Goal: Ask a question: Seek information or help from site administrators or community

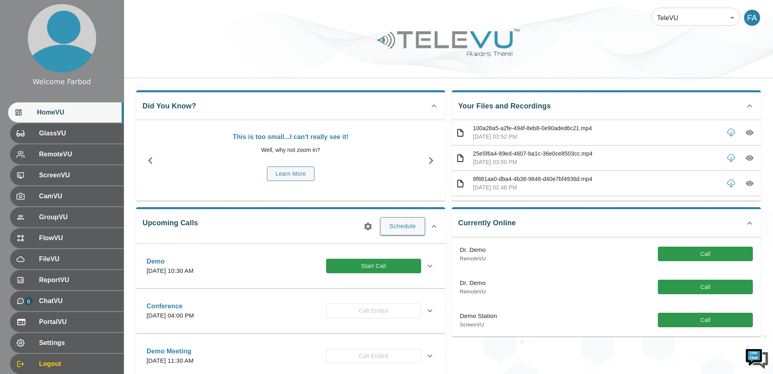
click at [713, 10] on body "Welcome Farbod HomeVU GlassVU RemoteVU ScreenVU CamVU GroupVU FlowVU FileVU Rep…" at bounding box center [386, 261] width 773 height 523
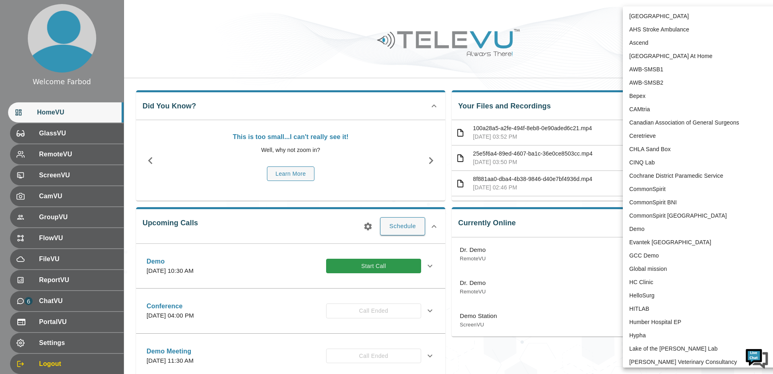
scroll to position [1626, 0]
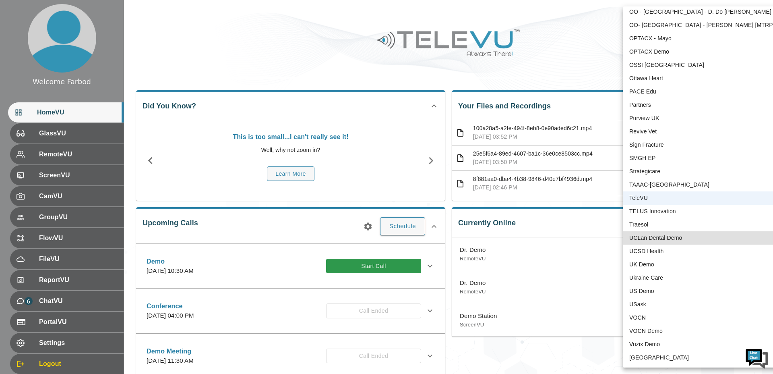
click at [642, 302] on li "USask" at bounding box center [706, 304] width 167 height 13
type input "12"
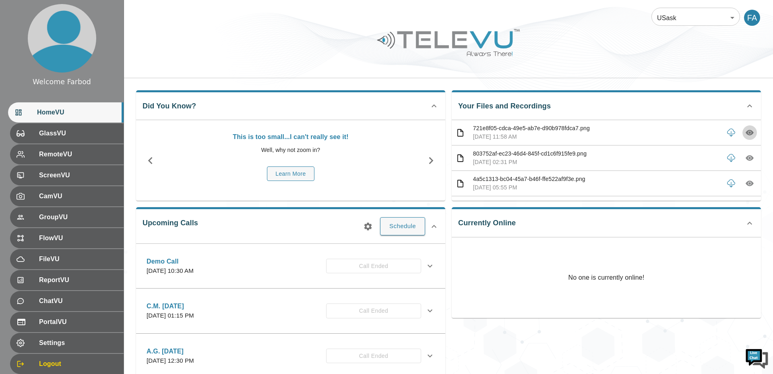
click at [748, 133] on icon "button" at bounding box center [750, 133] width 8 height 6
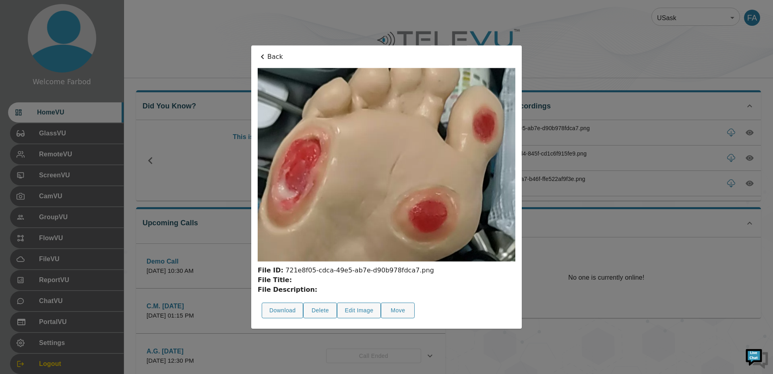
click at [683, 132] on div at bounding box center [386, 187] width 773 height 374
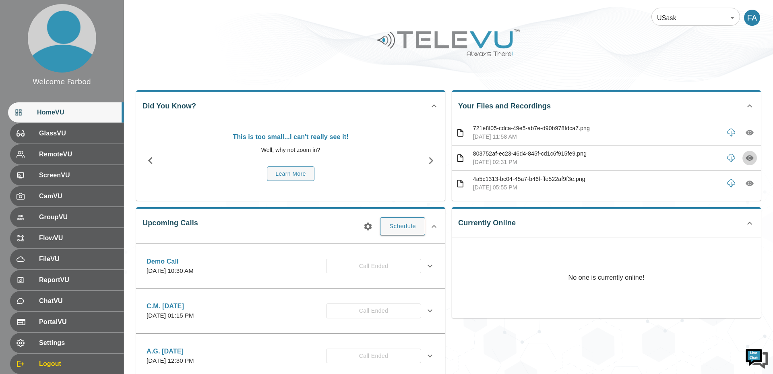
click at [752, 157] on icon "button" at bounding box center [750, 158] width 8 height 6
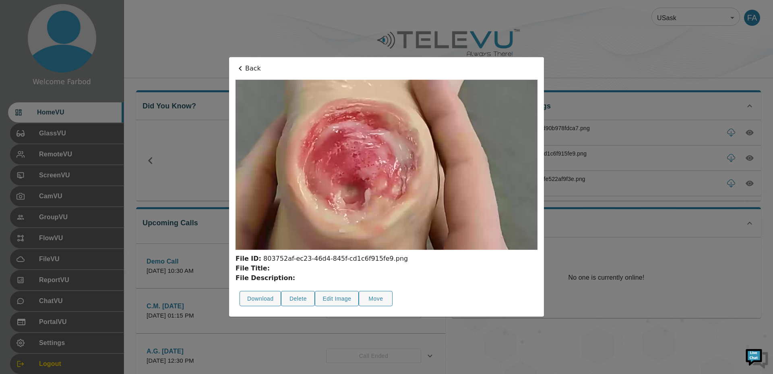
click at [681, 122] on div at bounding box center [386, 187] width 773 height 374
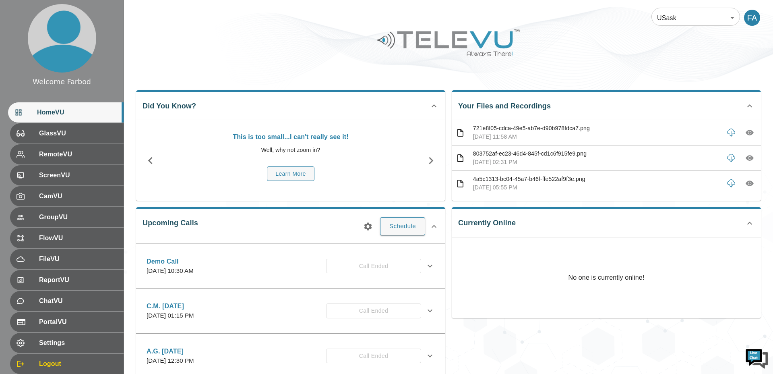
click at [752, 133] on icon "button" at bounding box center [750, 133] width 8 height 6
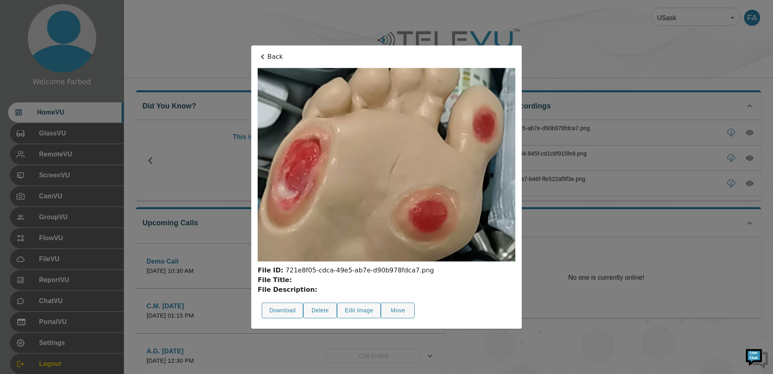
click at [662, 138] on div at bounding box center [386, 187] width 773 height 374
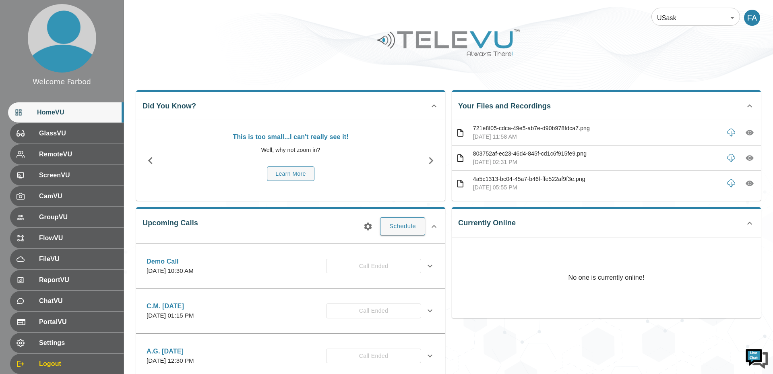
click at [752, 185] on icon "button" at bounding box center [750, 184] width 8 height 6
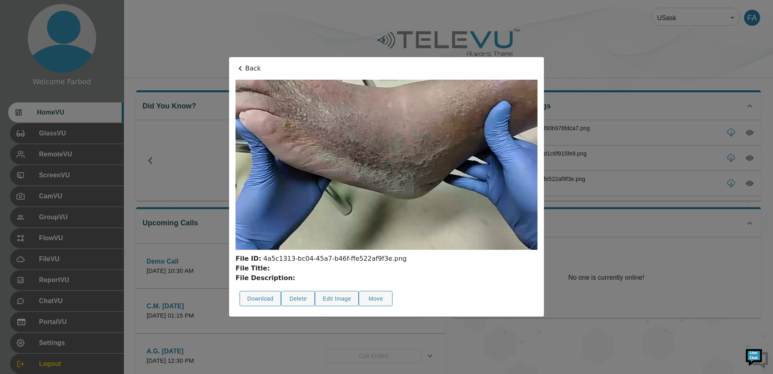
click at [637, 158] on div at bounding box center [386, 187] width 773 height 374
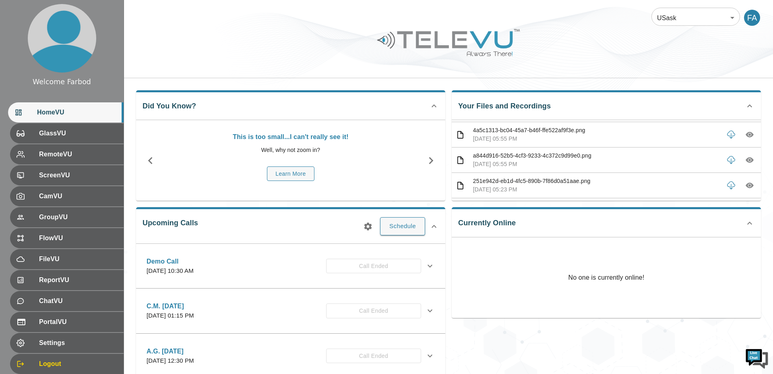
scroll to position [49, 0]
click at [749, 162] on icon "button" at bounding box center [750, 160] width 8 height 6
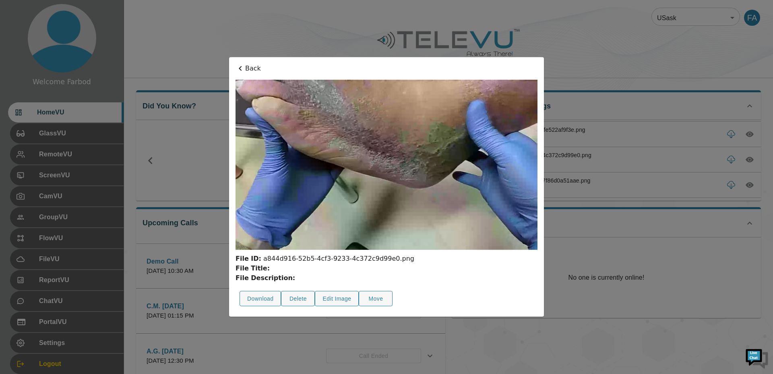
click at [668, 161] on div at bounding box center [386, 187] width 773 height 374
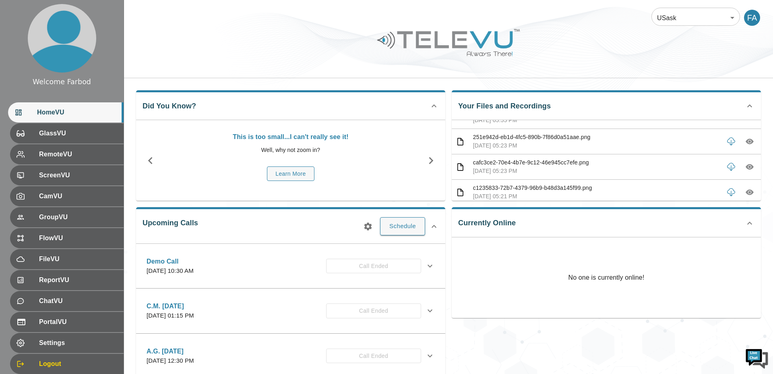
scroll to position [94, 0]
click at [750, 141] on icon "button" at bounding box center [750, 140] width 2 height 2
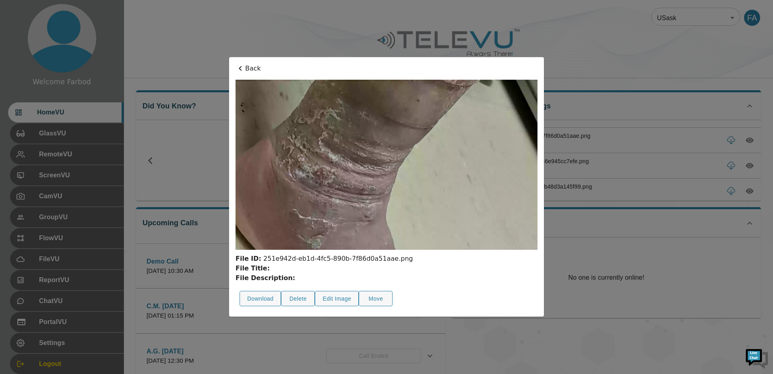
click at [680, 149] on div at bounding box center [386, 187] width 773 height 374
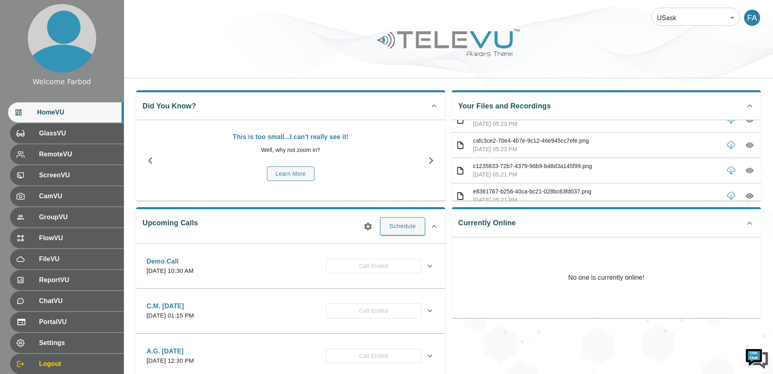
scroll to position [118, 0]
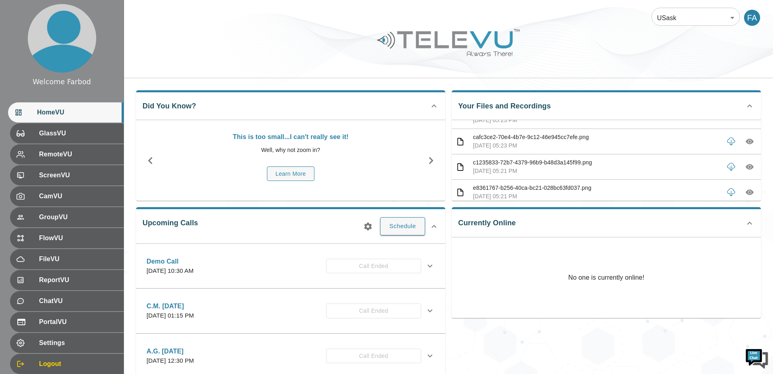
click at [746, 141] on icon "button" at bounding box center [750, 141] width 8 height 8
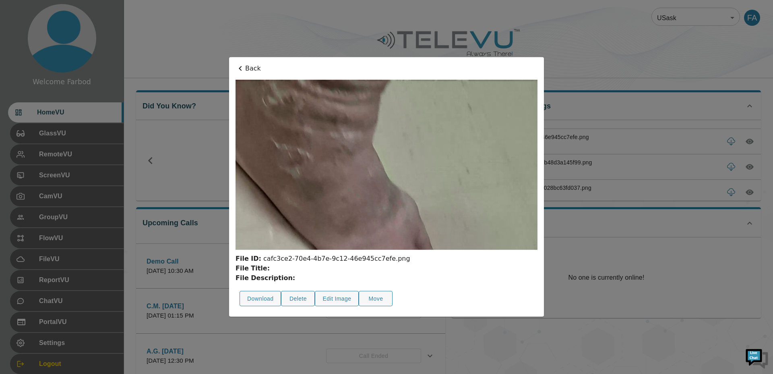
click at [700, 149] on div at bounding box center [386, 187] width 773 height 374
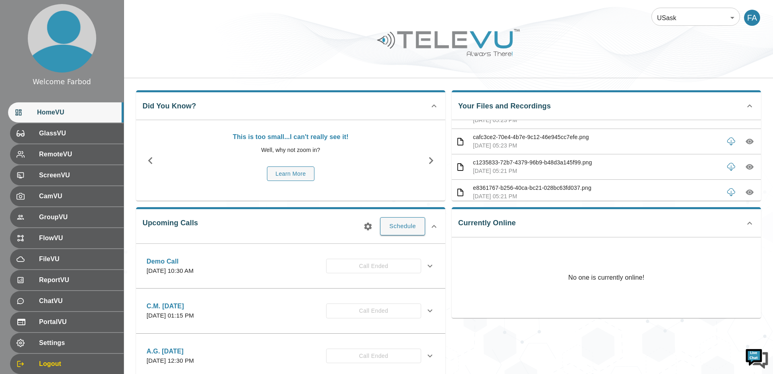
click at [747, 165] on icon "button" at bounding box center [750, 167] width 8 height 8
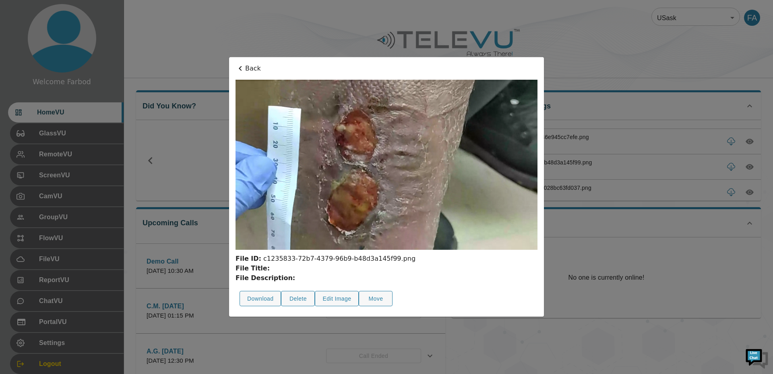
click at [747, 165] on div at bounding box center [386, 187] width 773 height 374
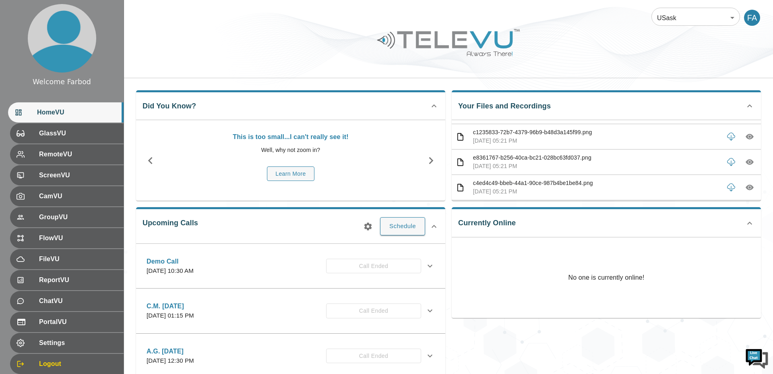
scroll to position [150, 0]
click at [748, 162] on icon "button" at bounding box center [750, 161] width 8 height 6
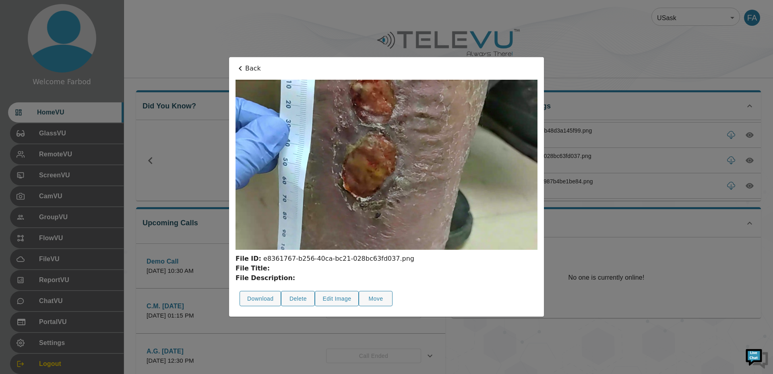
click at [703, 164] on div at bounding box center [386, 187] width 773 height 374
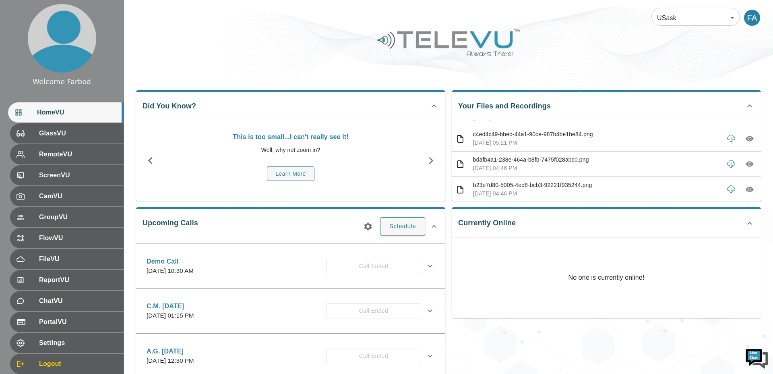
scroll to position [197, 0]
click at [747, 135] on icon "button" at bounding box center [750, 138] width 8 height 8
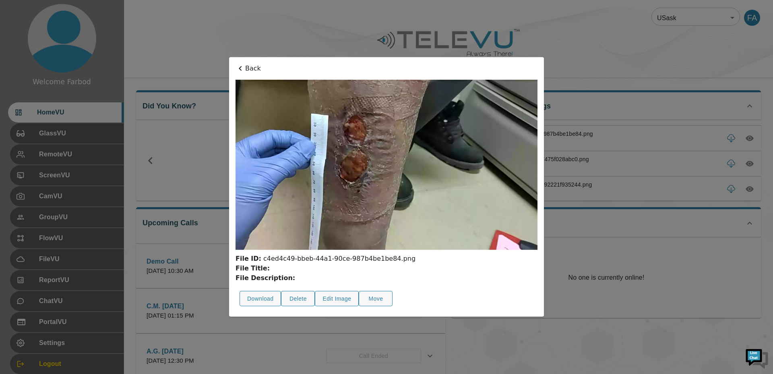
click at [704, 144] on div at bounding box center [386, 187] width 773 height 374
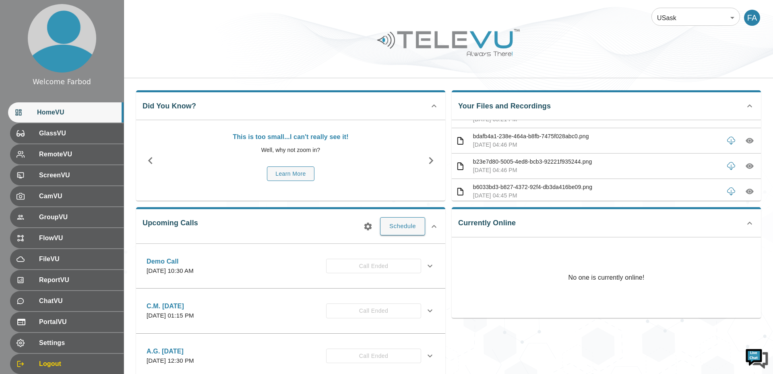
scroll to position [250, 0]
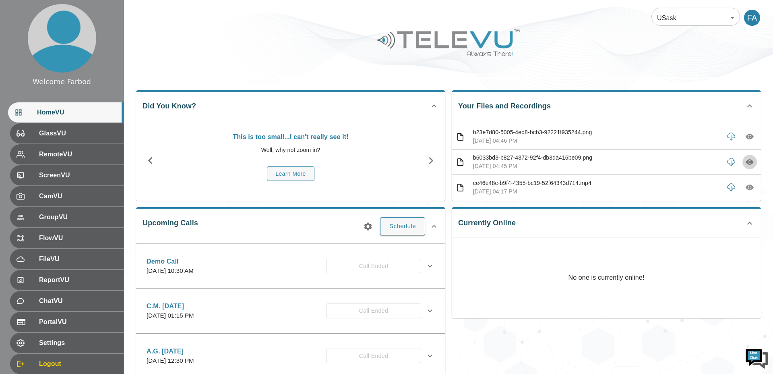
click at [749, 162] on icon "button" at bounding box center [750, 162] width 2 height 2
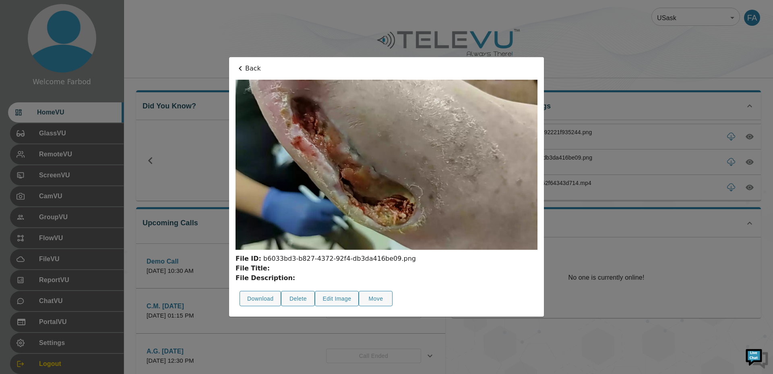
click at [749, 162] on div at bounding box center [386, 187] width 773 height 374
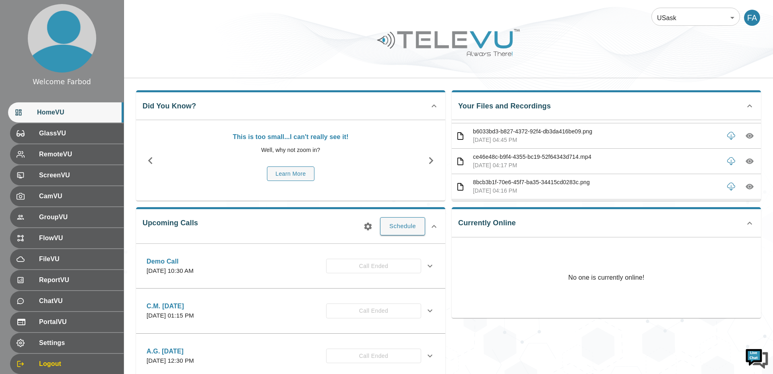
scroll to position [278, 0]
click at [750, 160] on icon "button" at bounding box center [750, 159] width 2 height 2
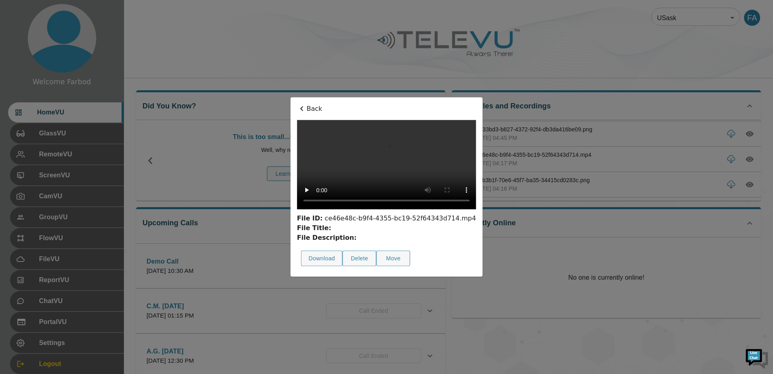
click at [682, 160] on div at bounding box center [386, 187] width 773 height 374
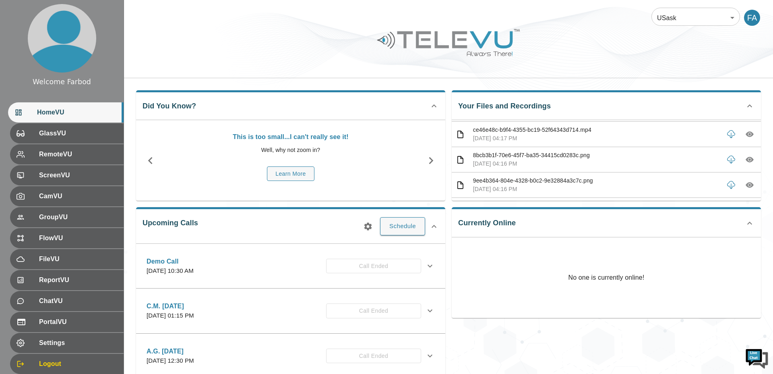
scroll to position [323, 0]
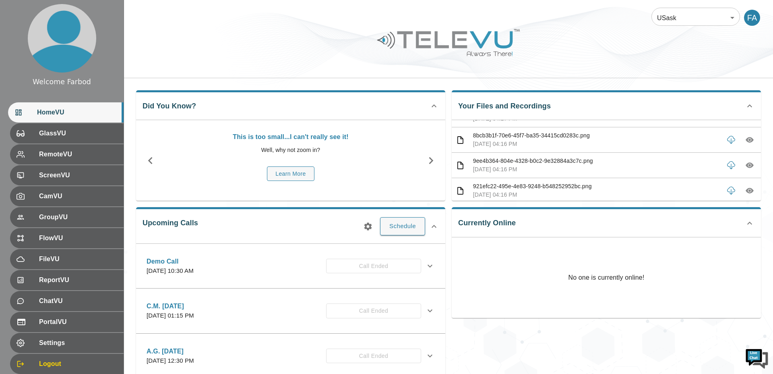
click at [752, 143] on icon "button" at bounding box center [750, 140] width 8 height 8
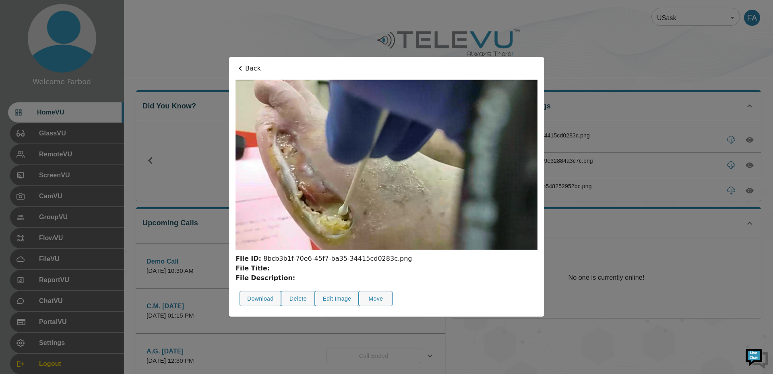
click at [699, 149] on div at bounding box center [386, 187] width 773 height 374
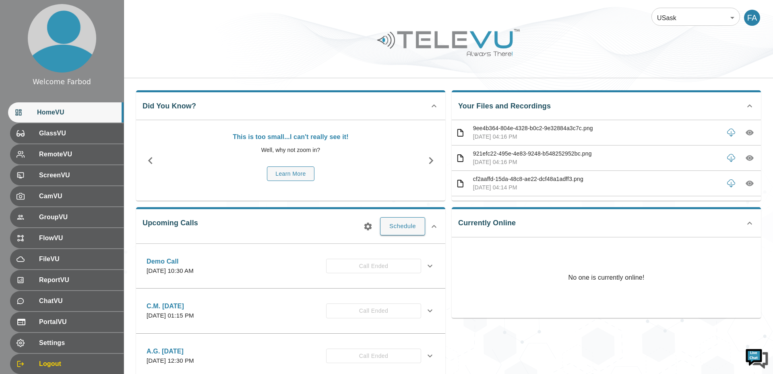
scroll to position [367, 0]
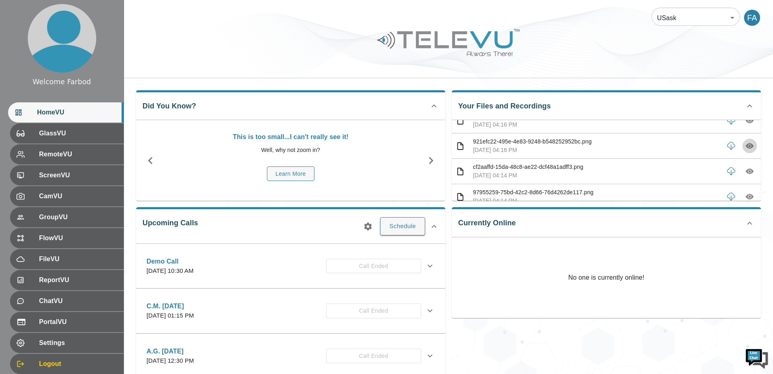
click at [750, 146] on icon "button" at bounding box center [750, 146] width 2 height 2
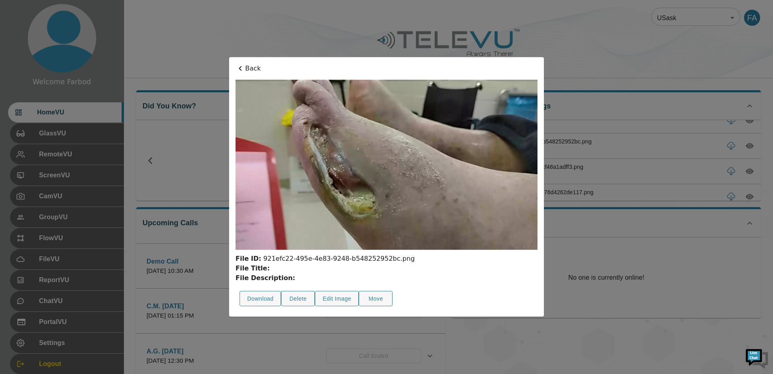
click at [702, 156] on div at bounding box center [386, 187] width 773 height 374
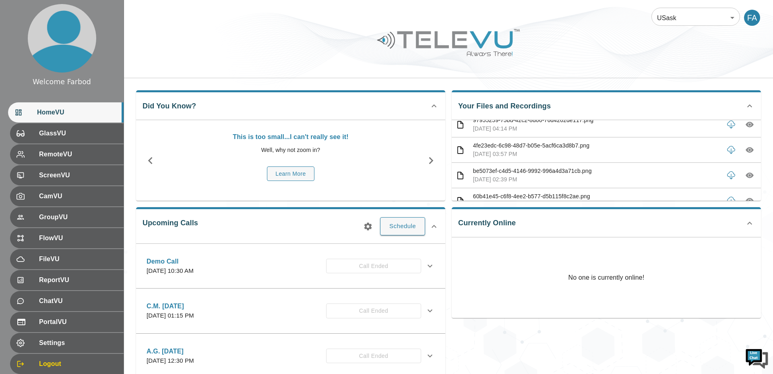
scroll to position [455, 0]
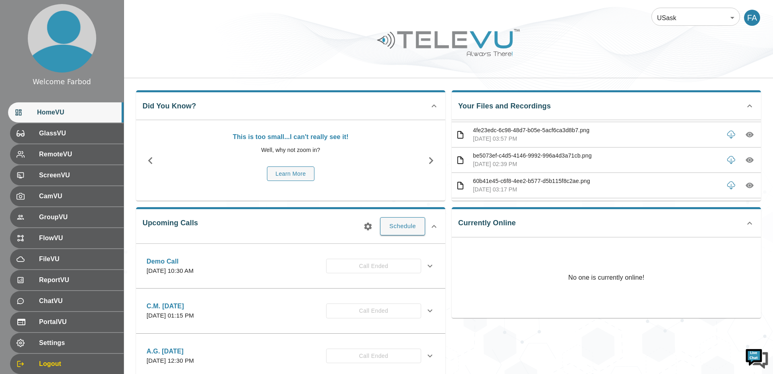
click at [748, 164] on icon "button" at bounding box center [750, 160] width 8 height 8
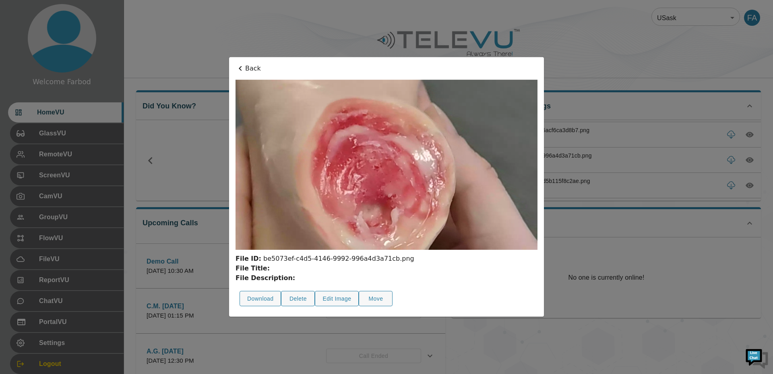
click at [713, 167] on div at bounding box center [386, 187] width 773 height 374
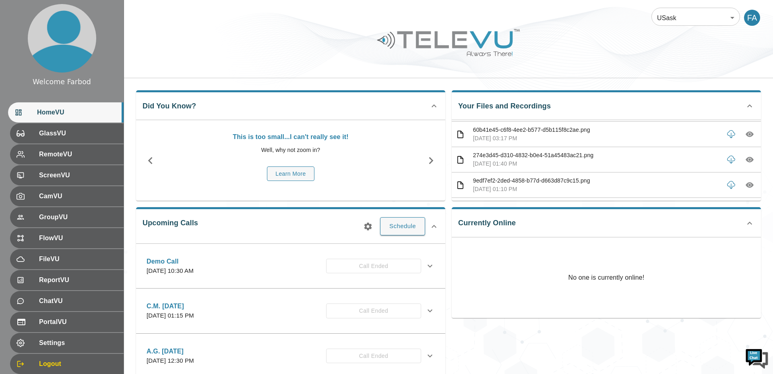
scroll to position [576, 0]
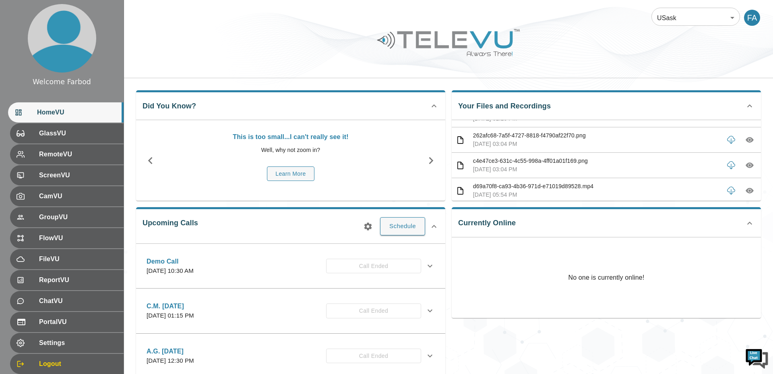
click at [752, 160] on button "button" at bounding box center [750, 165] width 15 height 15
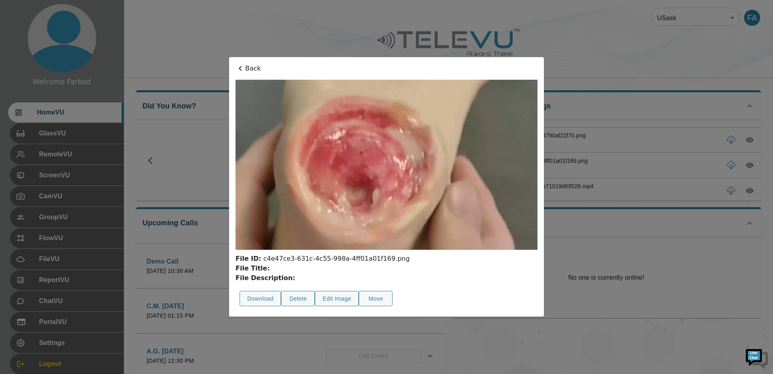
click at [675, 153] on div at bounding box center [386, 187] width 773 height 374
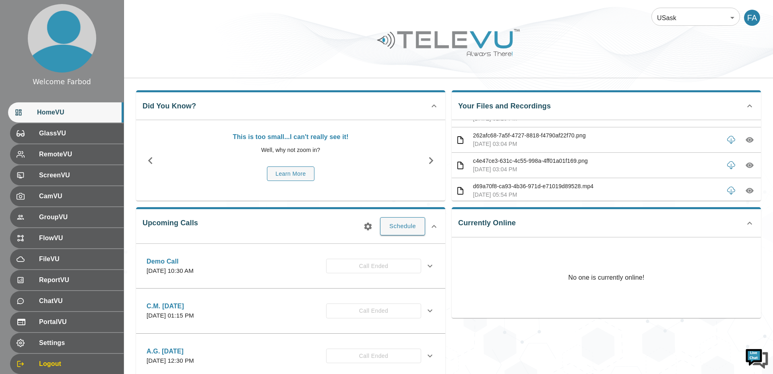
click at [709, 16] on body "Welcome Farbod HomeVU GlassVU RemoteVU ScreenVU CamVU GroupVU FlowVU FileVU Rep…" at bounding box center [386, 261] width 773 height 523
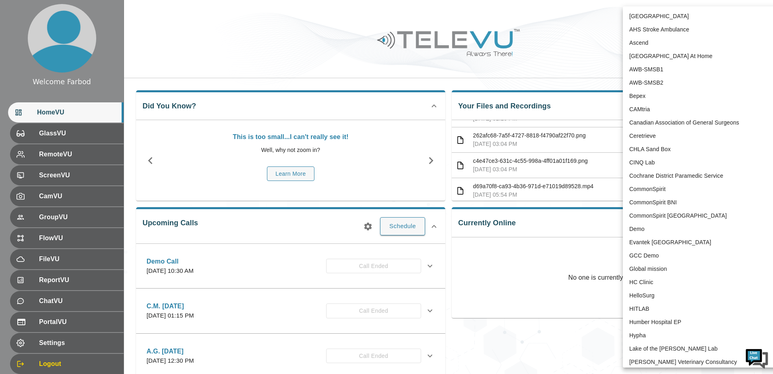
scroll to position [1626, 0]
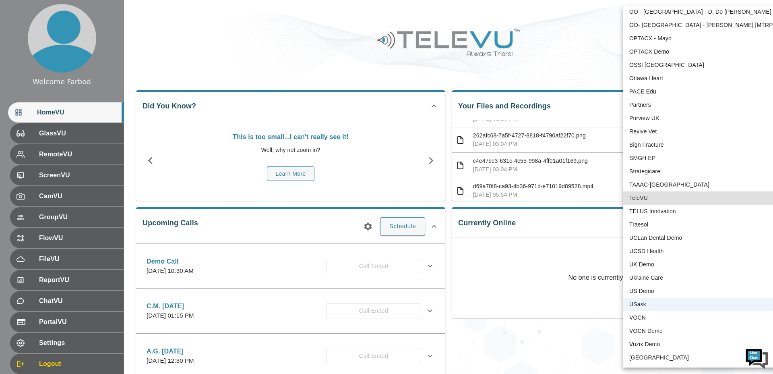
type input "1"
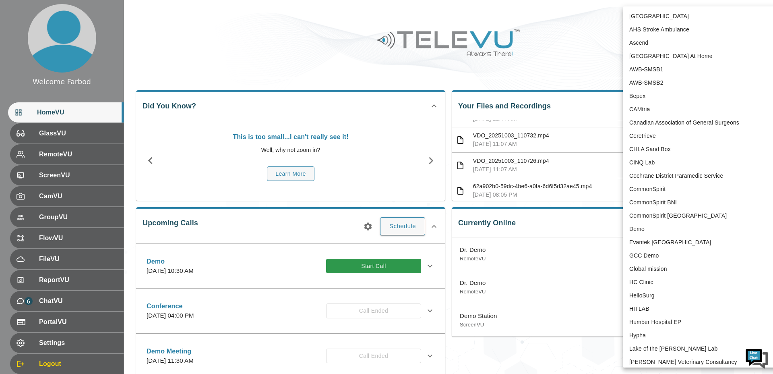
click at [671, 25] on body "Welcome Farbod HomeVU GlassVU RemoteVU ScreenVU CamVU GroupVU FlowVU FileVU Rep…" at bounding box center [386, 261] width 773 height 523
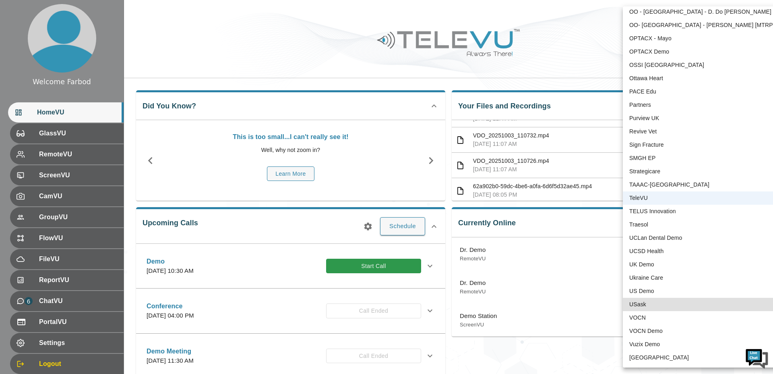
type input "12"
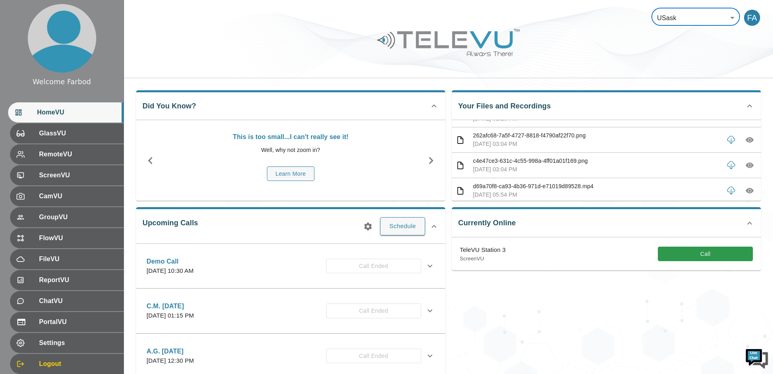
scroll to position [2, 0]
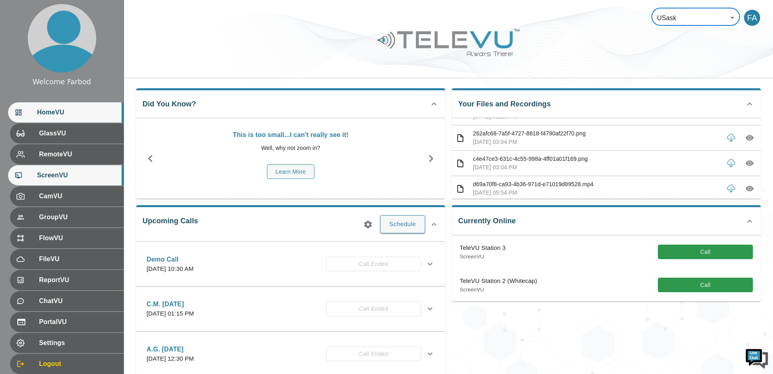
click at [57, 176] on span "ScreenVU" at bounding box center [77, 175] width 80 height 10
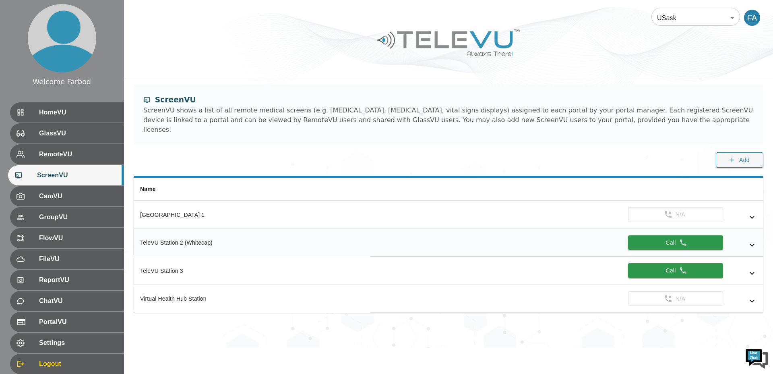
click at [752, 240] on icon "simple table" at bounding box center [753, 245] width 10 height 10
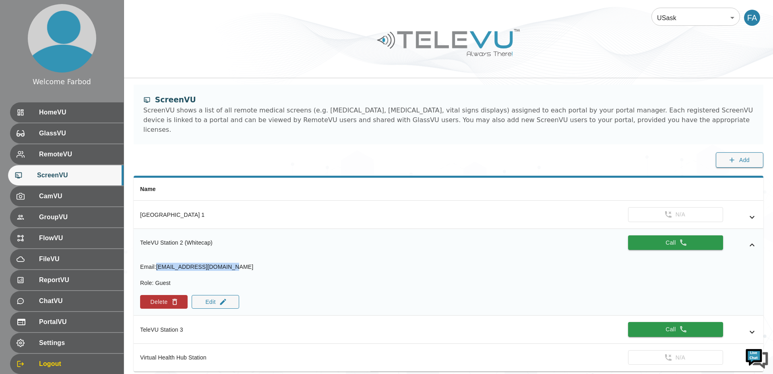
drag, startPoint x: 236, startPoint y: 259, endPoint x: 157, endPoint y: 256, distance: 79.4
click at [157, 263] on div "Email : [EMAIL_ADDRESS][DOMAIN_NAME]" at bounding box center [196, 267] width 113 height 8
copy span "[EMAIL_ADDRESS][DOMAIN_NAME]"
click at [753, 358] on img at bounding box center [757, 358] width 24 height 24
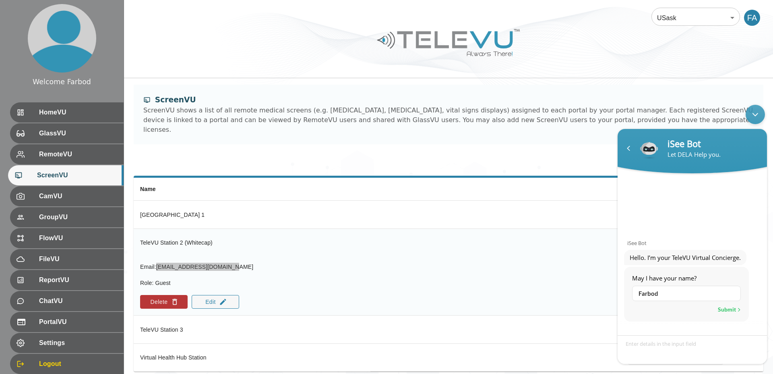
type input "Farbod"
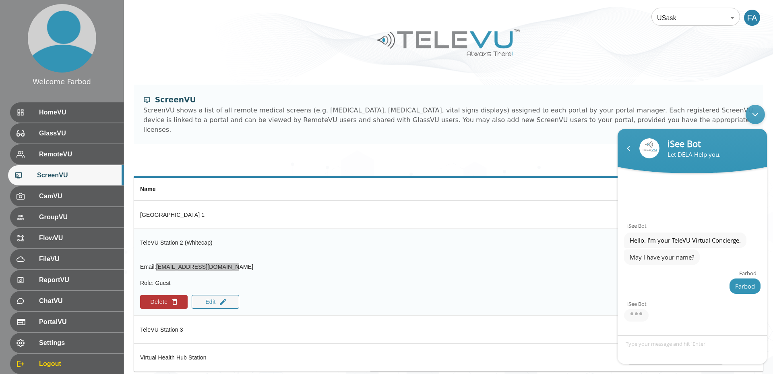
click at [655, 344] on textarea "Type your message and hit 'Enter'" at bounding box center [692, 349] width 149 height 29
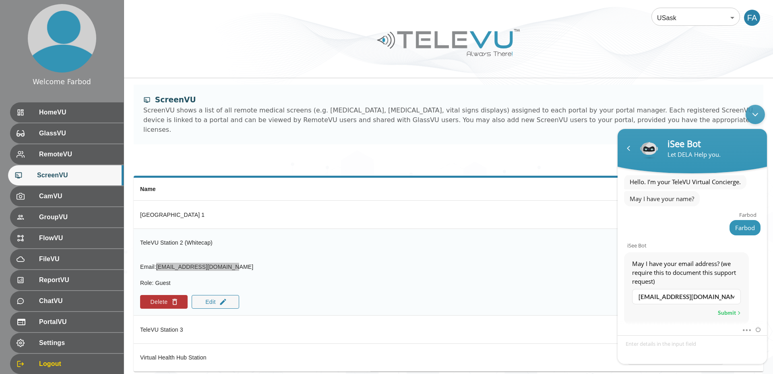
click at [729, 315] on div "Submit" at bounding box center [729, 312] width 23 height 10
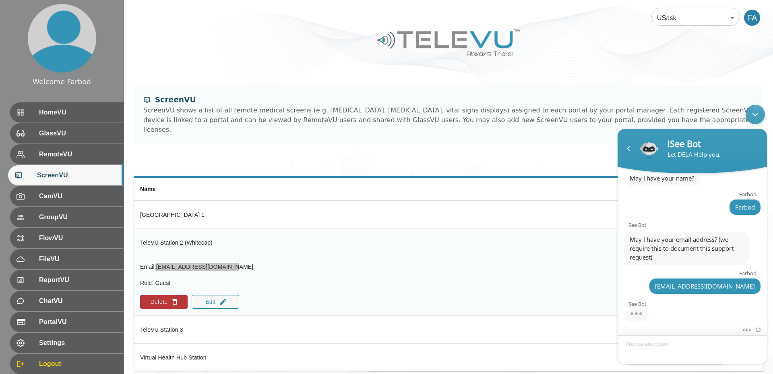
scroll to position [58, 0]
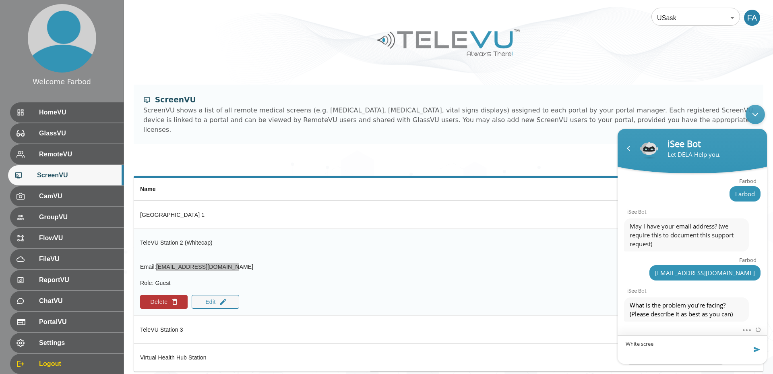
type textarea "White screen"
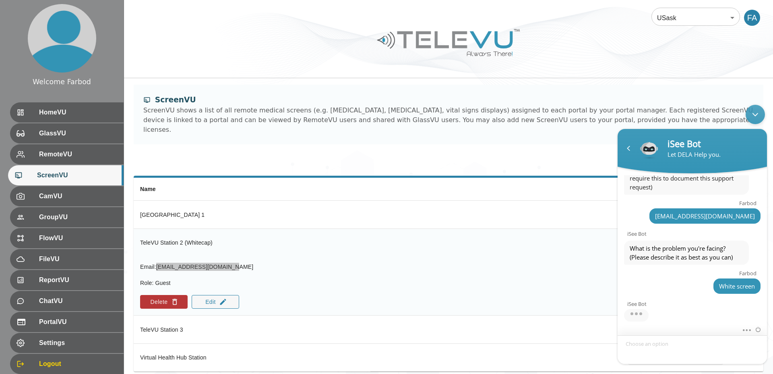
scroll to position [176, 0]
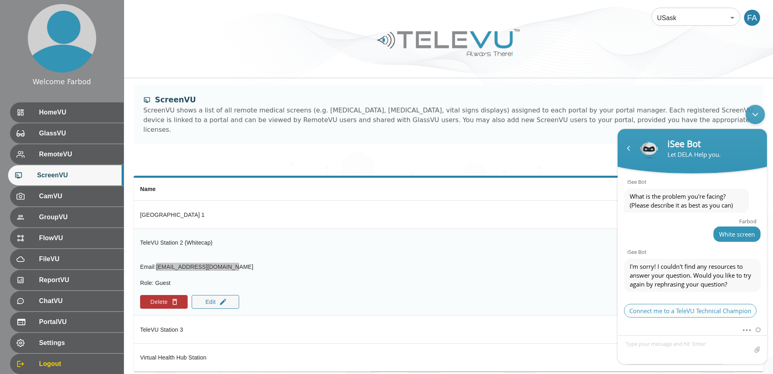
click at [676, 306] on span "Connect me to a TeleVU Technical Champion" at bounding box center [690, 311] width 133 height 14
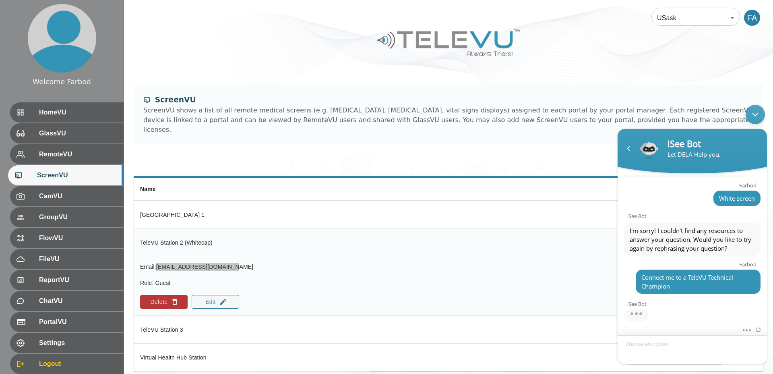
scroll to position [263, 0]
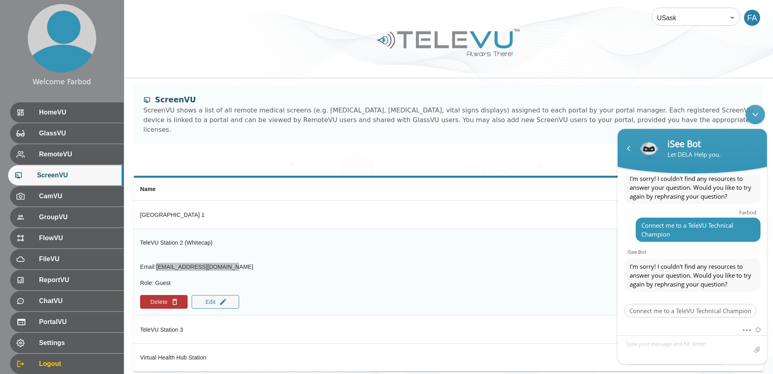
click at [676, 305] on span "Connect me to a TeleVU Technical Champion" at bounding box center [690, 311] width 133 height 14
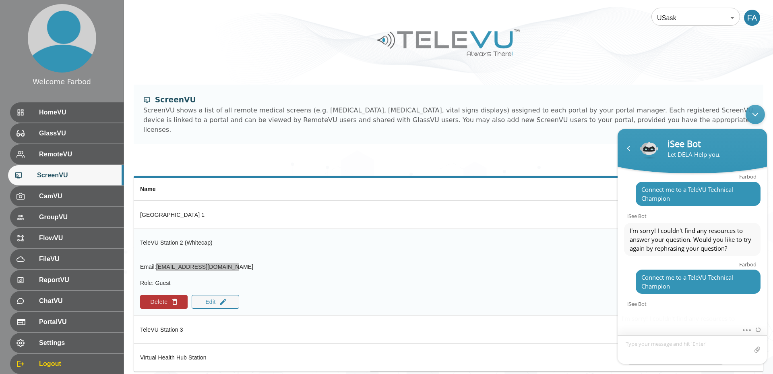
scroll to position [351, 0]
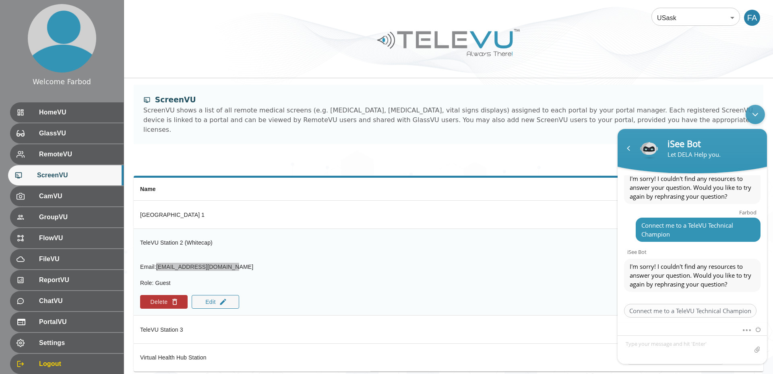
click at [676, 305] on span "Connect me to a TeleVU Technical Champion" at bounding box center [690, 311] width 133 height 14
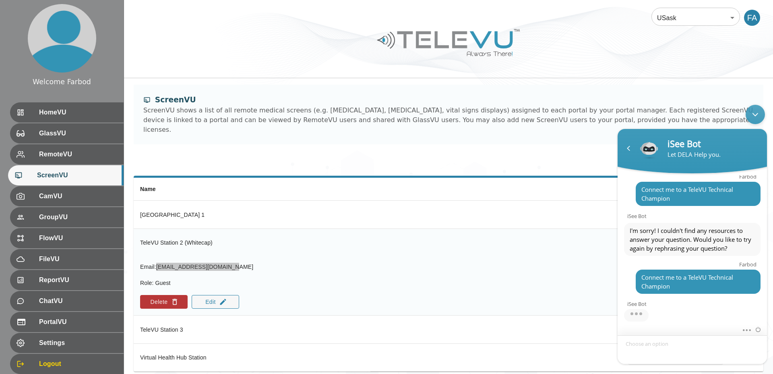
scroll to position [439, 0]
